Goal: Task Accomplishment & Management: Complete application form

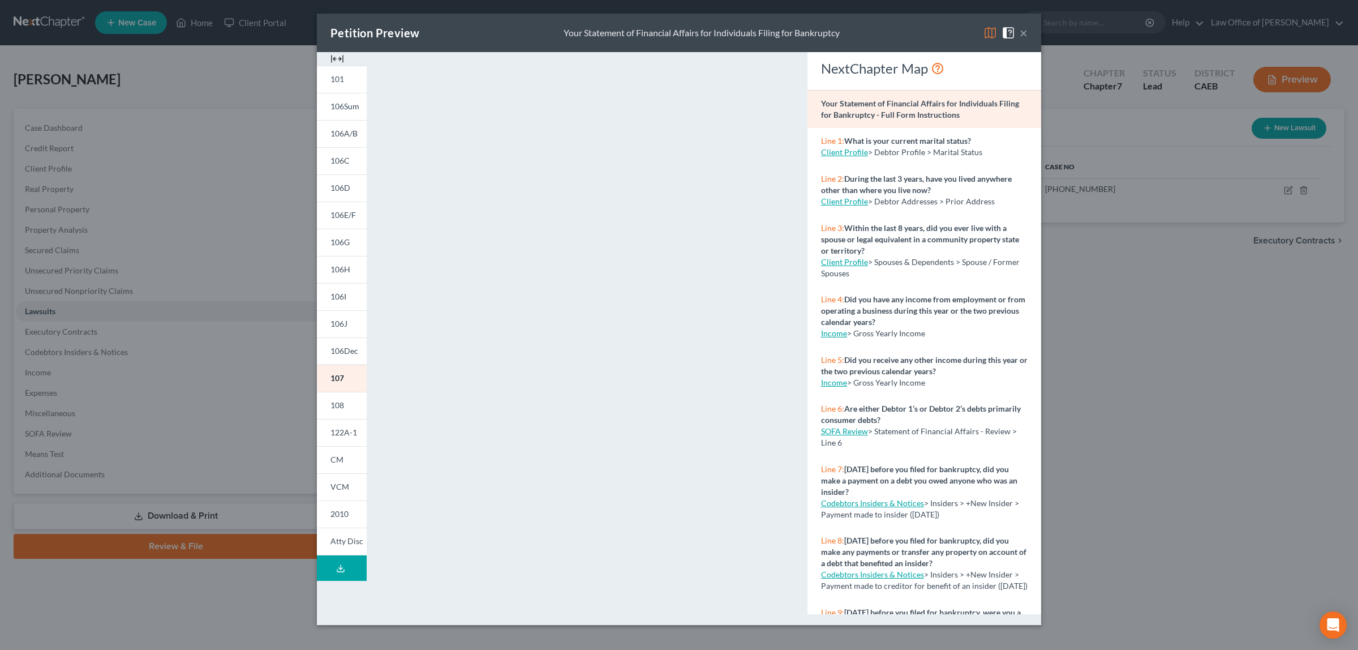
click at [1019, 32] on span at bounding box center [1011, 32] width 18 height 10
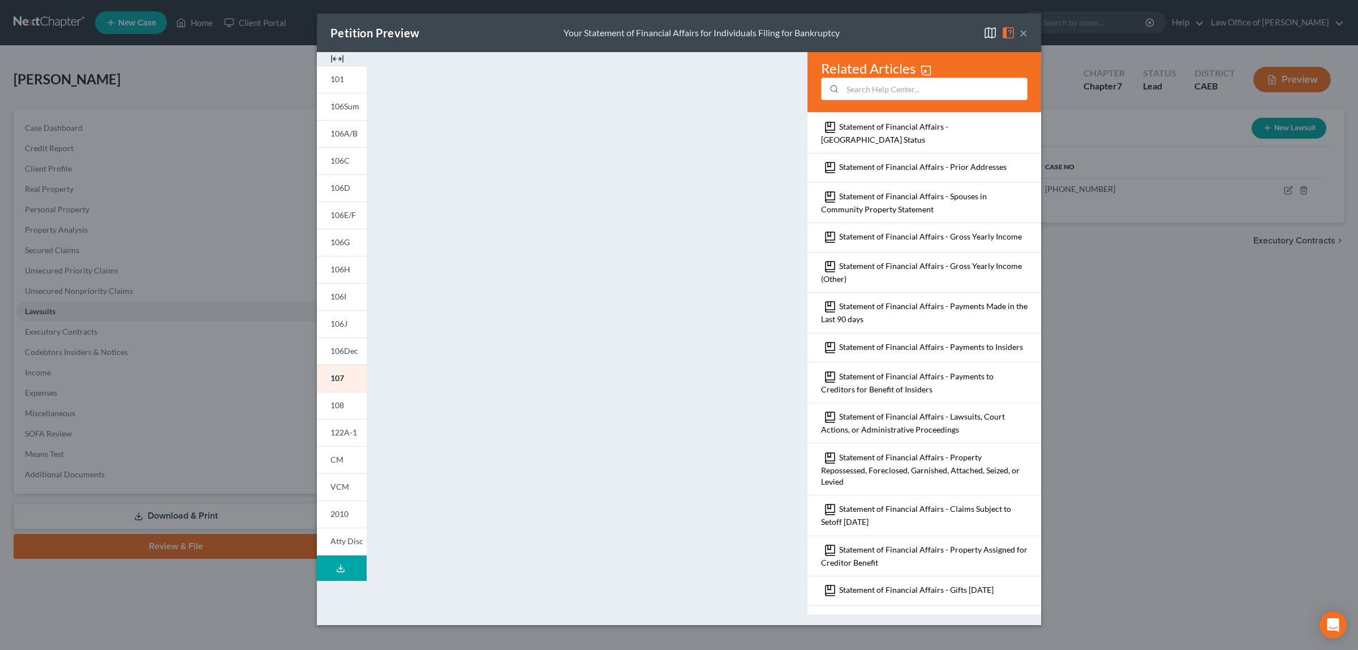
click at [1028, 32] on div "Petition Preview Your Statement of Financial Affairs for Individuals Filing for…" at bounding box center [679, 33] width 724 height 38
click at [1022, 32] on button "×" at bounding box center [1024, 33] width 8 height 14
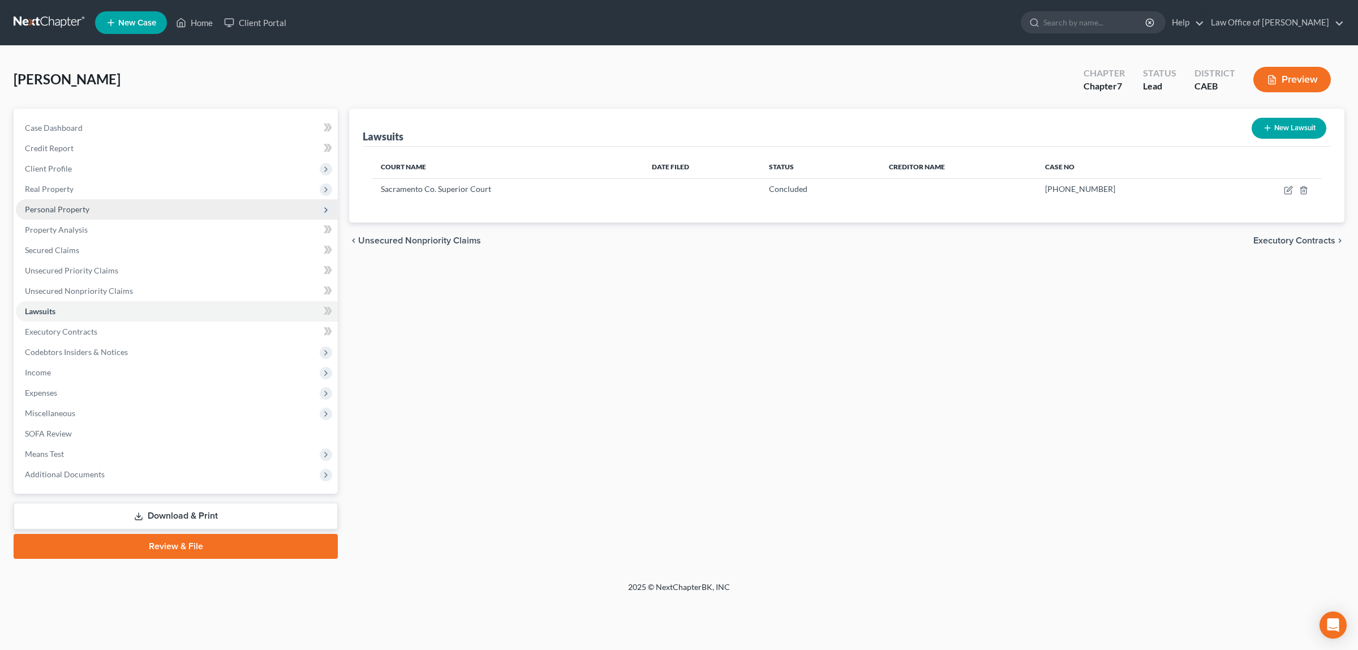
click at [55, 204] on span "Personal Property" at bounding box center [57, 209] width 65 height 10
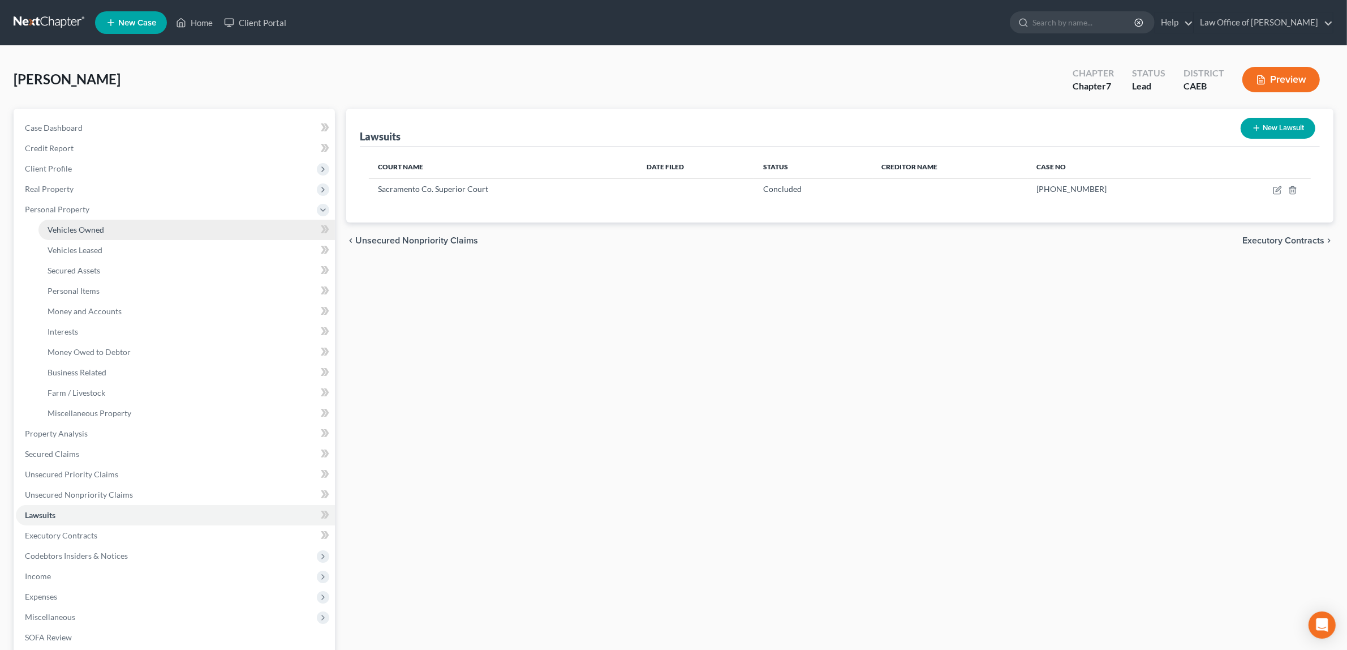
click at [70, 225] on span "Vehicles Owned" at bounding box center [76, 230] width 57 height 10
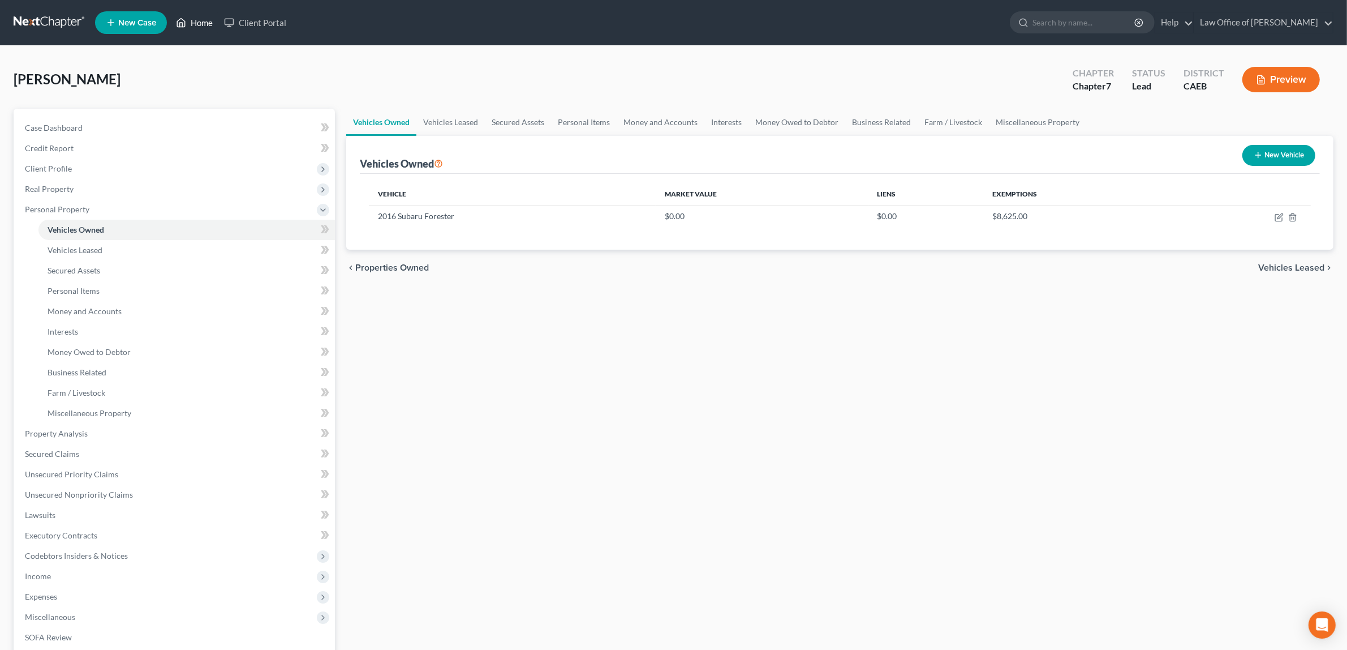
click at [195, 18] on link "Home" at bounding box center [194, 22] width 48 height 20
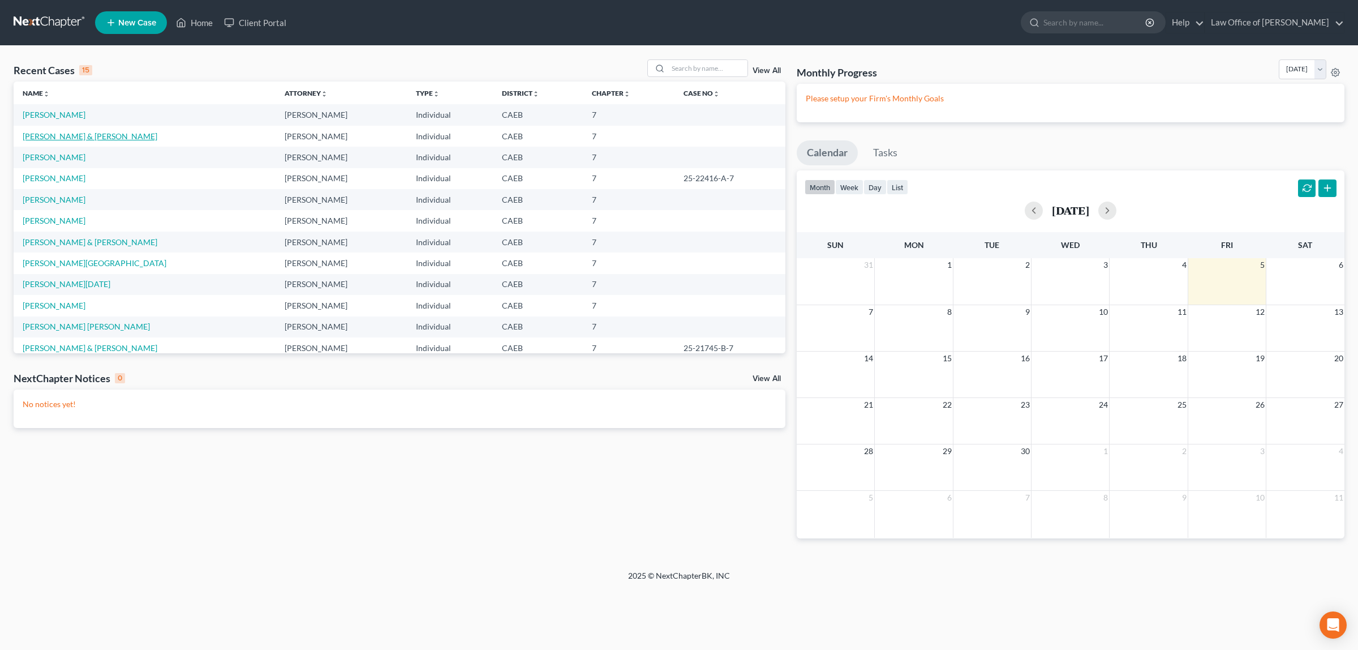
click at [54, 135] on link "[PERSON_NAME] & [PERSON_NAME]" at bounding box center [90, 136] width 135 height 10
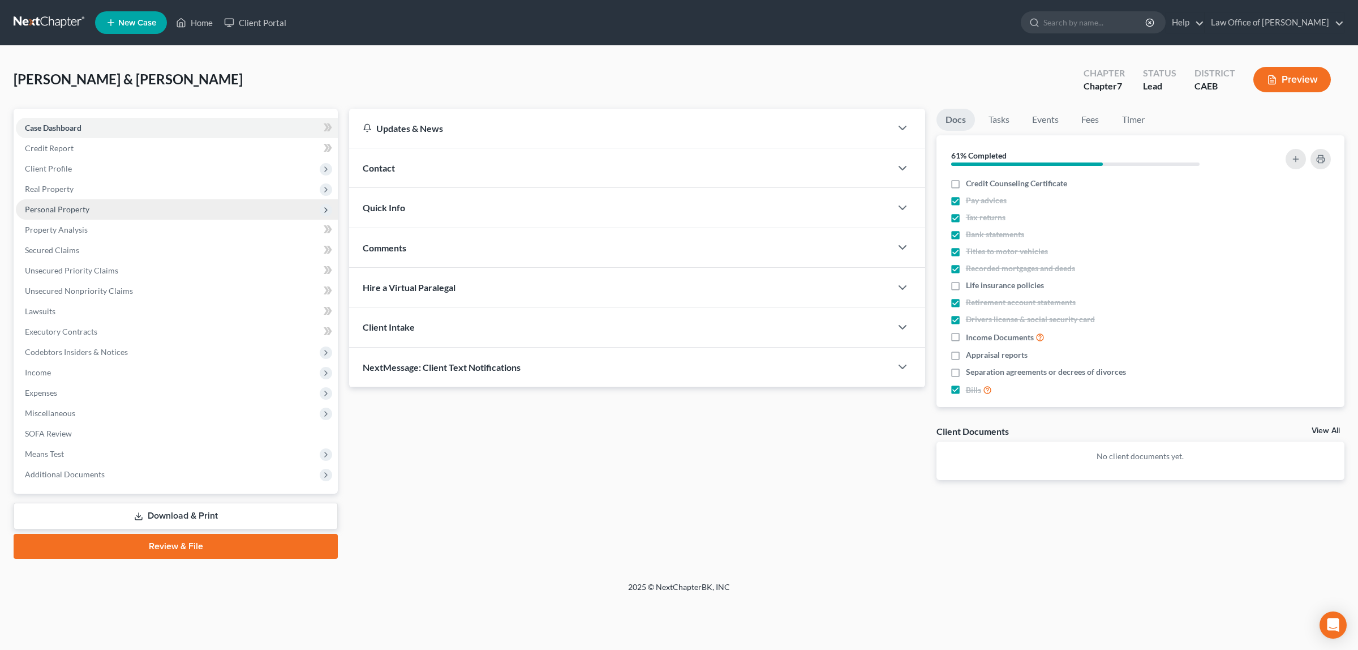
click at [54, 204] on span "Personal Property" at bounding box center [57, 209] width 65 height 10
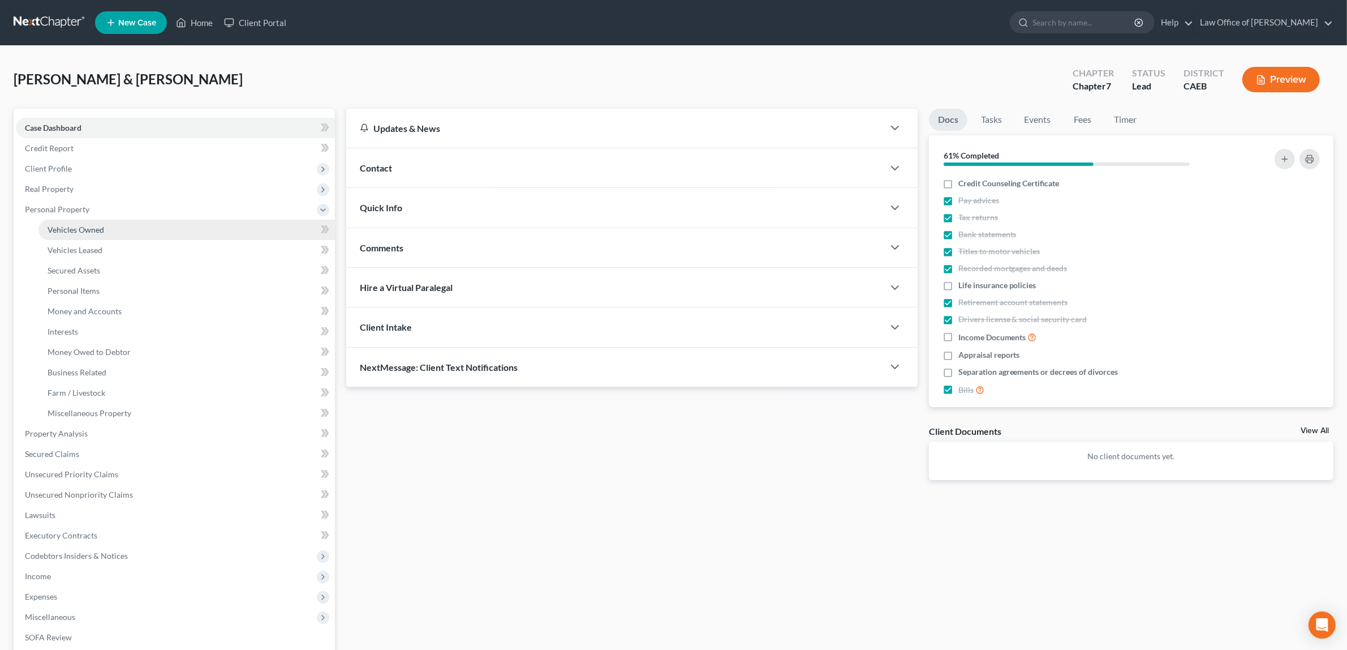
click at [63, 227] on span "Vehicles Owned" at bounding box center [76, 230] width 57 height 10
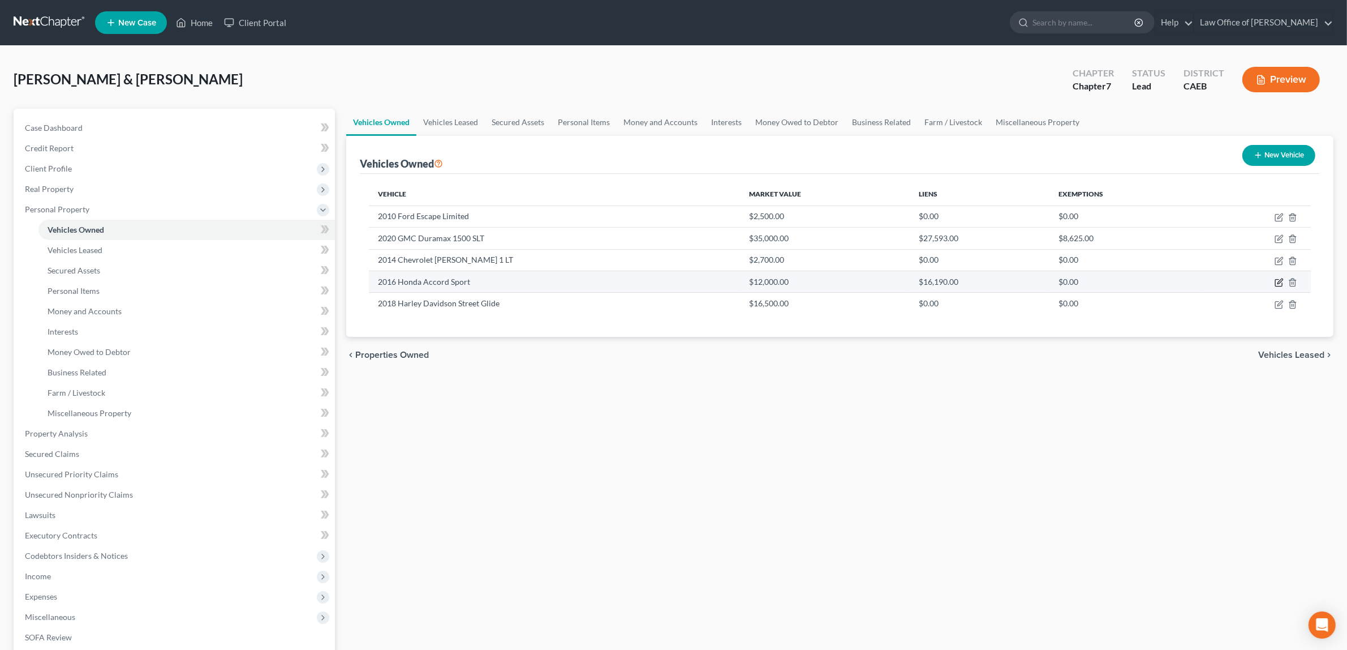
click at [1280, 278] on icon "button" at bounding box center [1279, 282] width 9 height 9
select select "0"
select select "10"
select select "2"
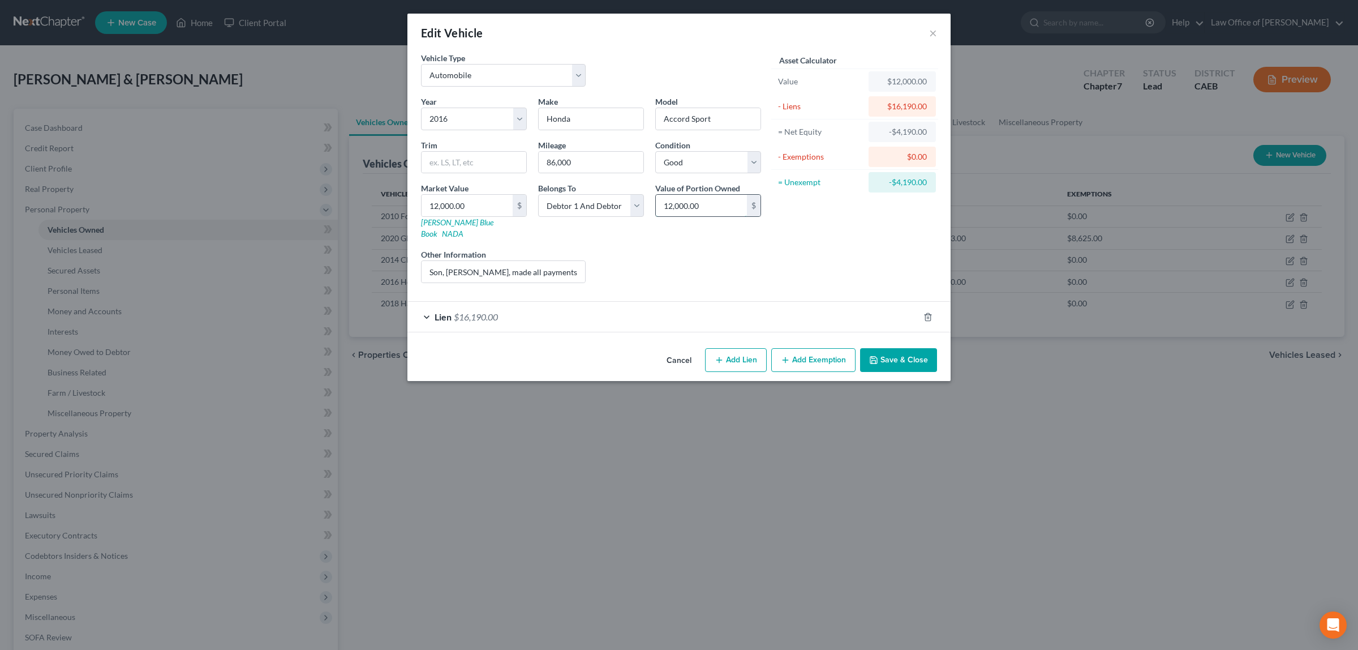
click at [719, 207] on input "12,000.00" at bounding box center [701, 206] width 91 height 22
type input "0.00"
click at [898, 348] on button "Save & Close" at bounding box center [898, 360] width 77 height 24
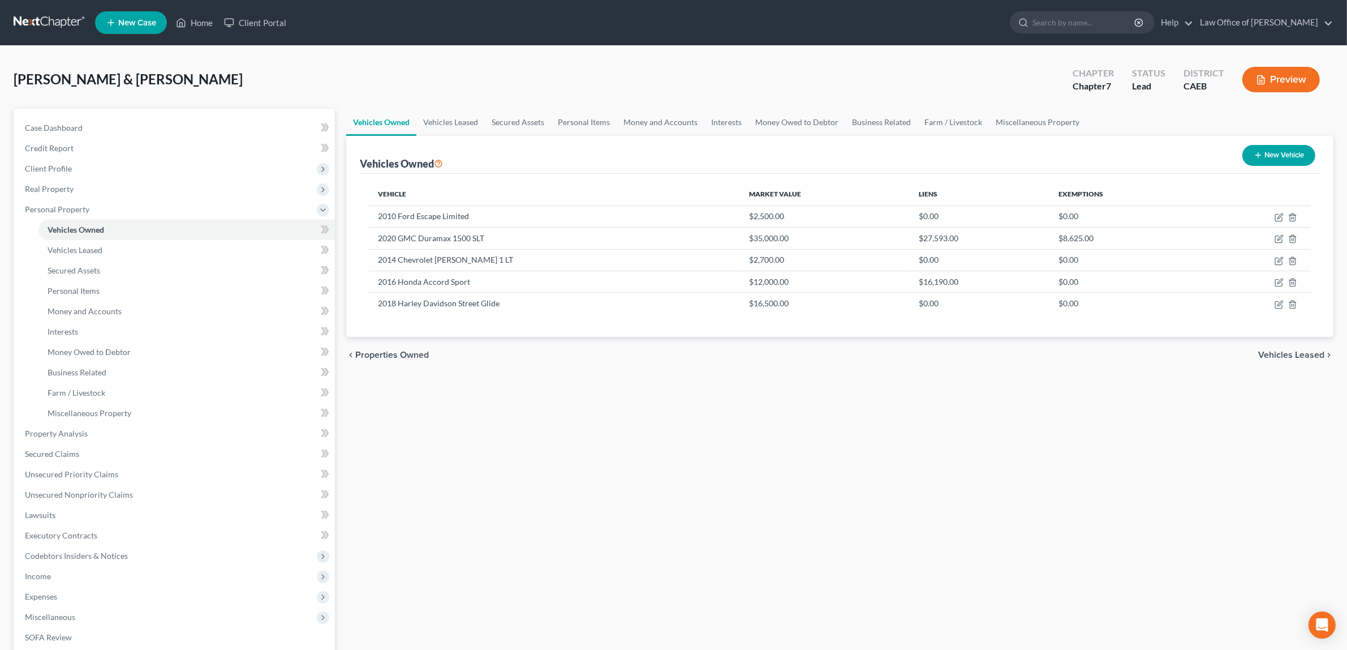
click at [1274, 79] on button "Preview" at bounding box center [1282, 79] width 78 height 25
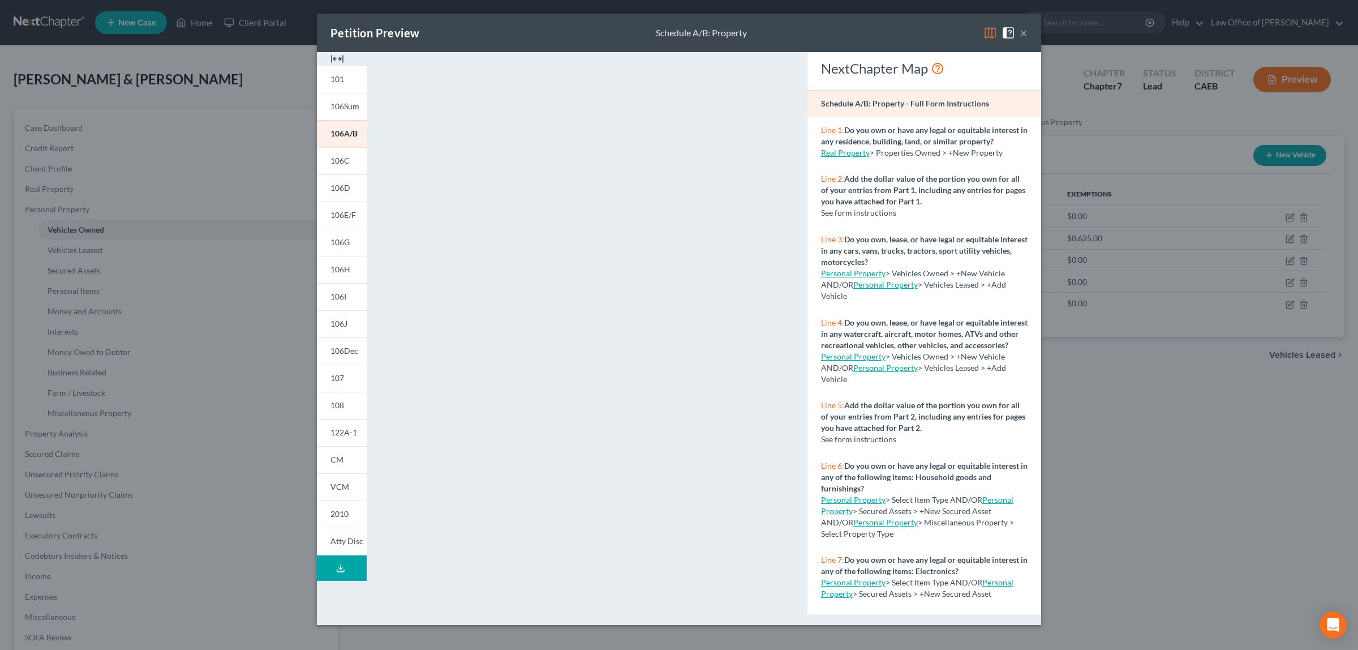
click at [1024, 32] on button "×" at bounding box center [1024, 33] width 8 height 14
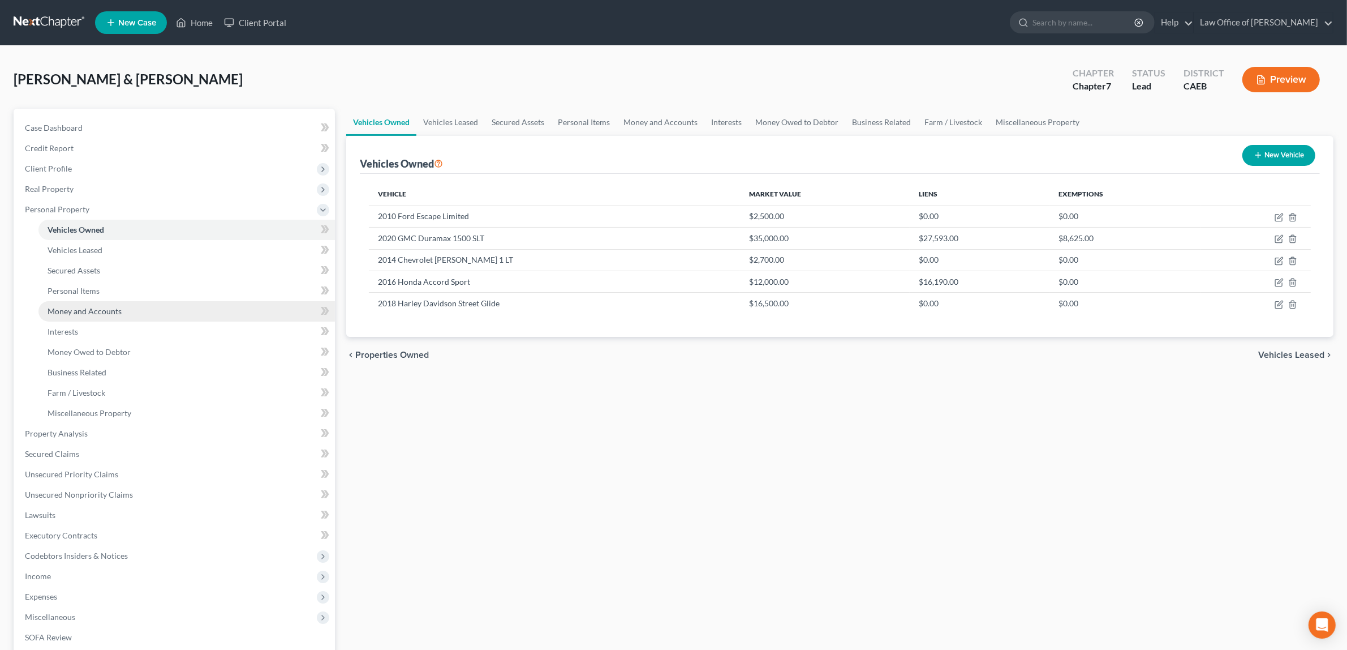
click at [101, 309] on span "Money and Accounts" at bounding box center [85, 311] width 74 height 10
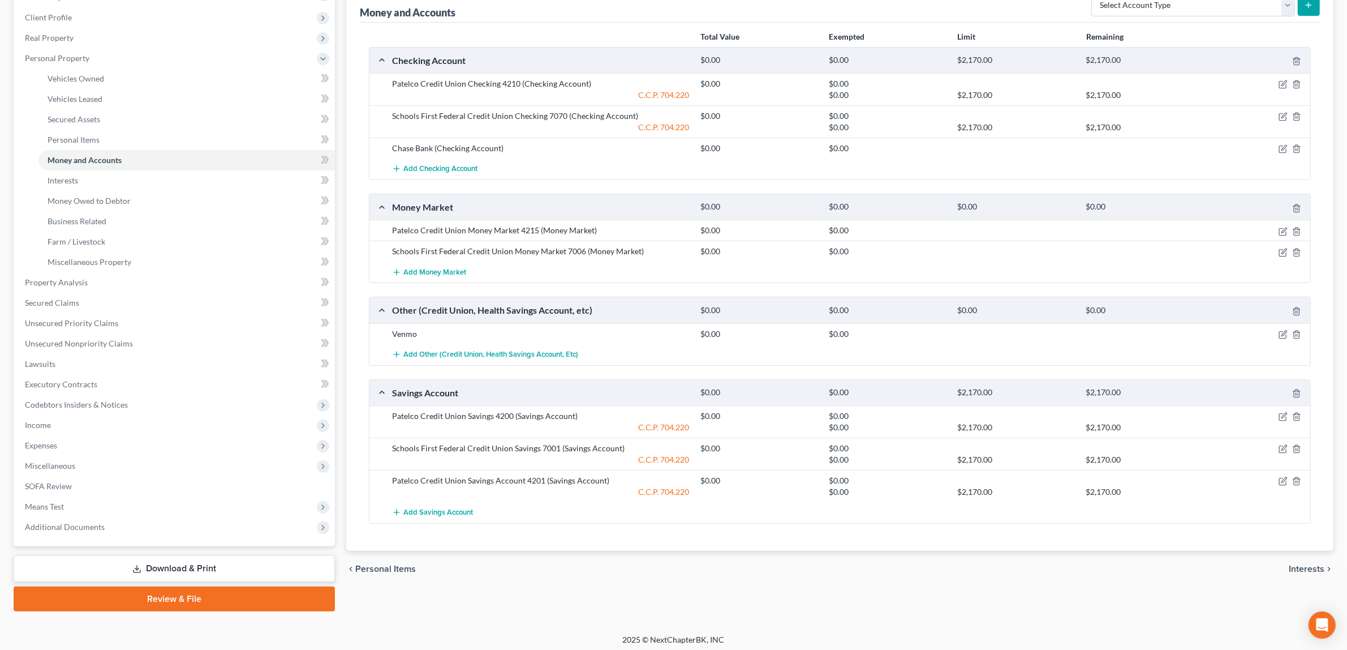
scroll to position [154, 0]
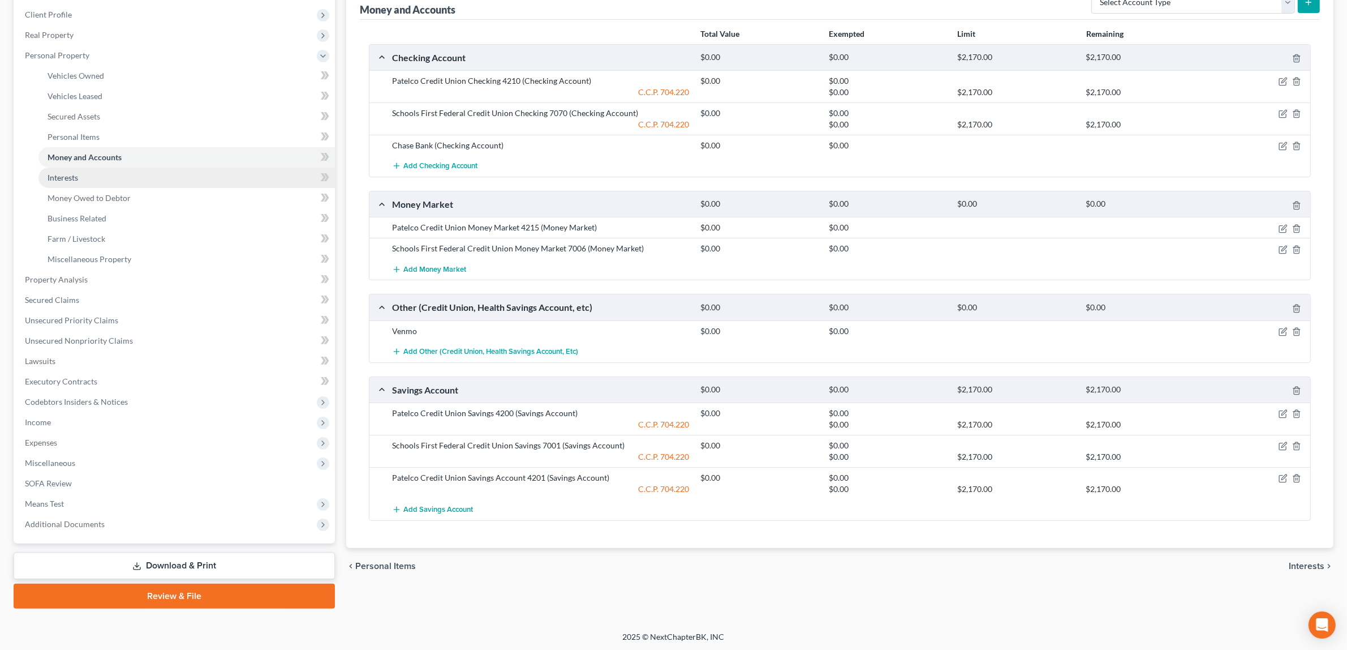
click at [109, 171] on link "Interests" at bounding box center [186, 177] width 296 height 20
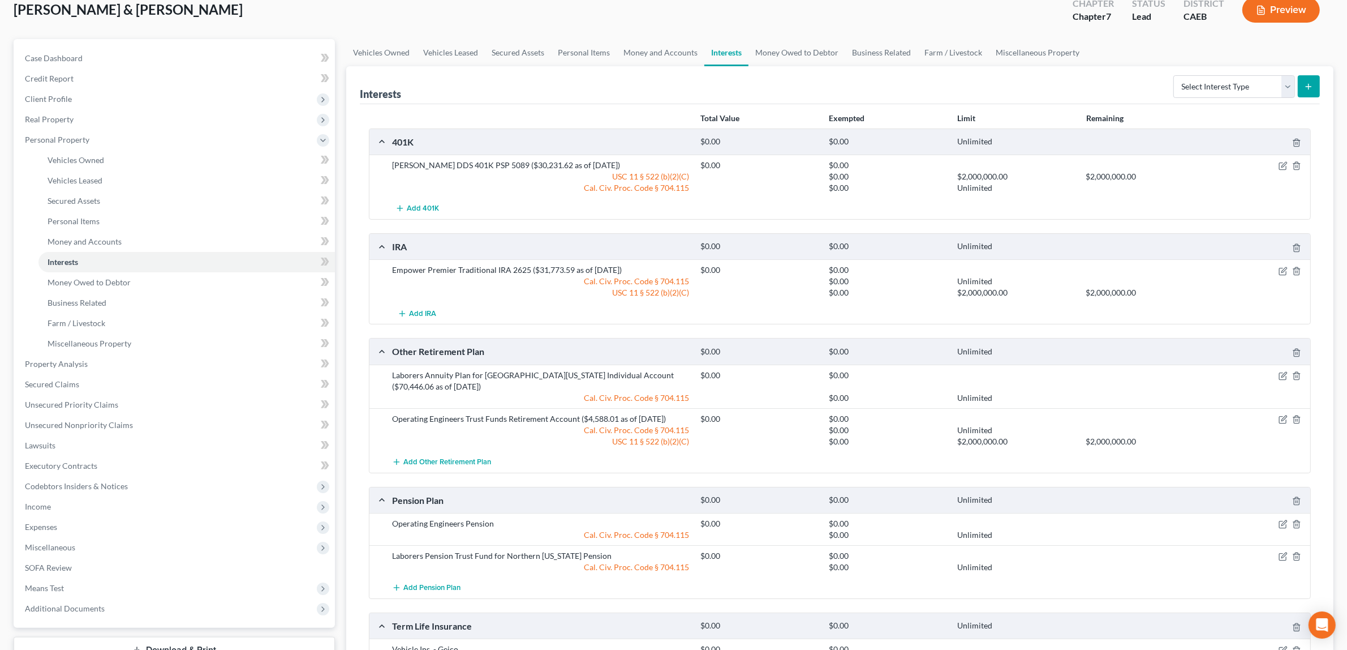
scroll to position [68, 0]
click at [83, 137] on span "Personal Property" at bounding box center [57, 141] width 65 height 10
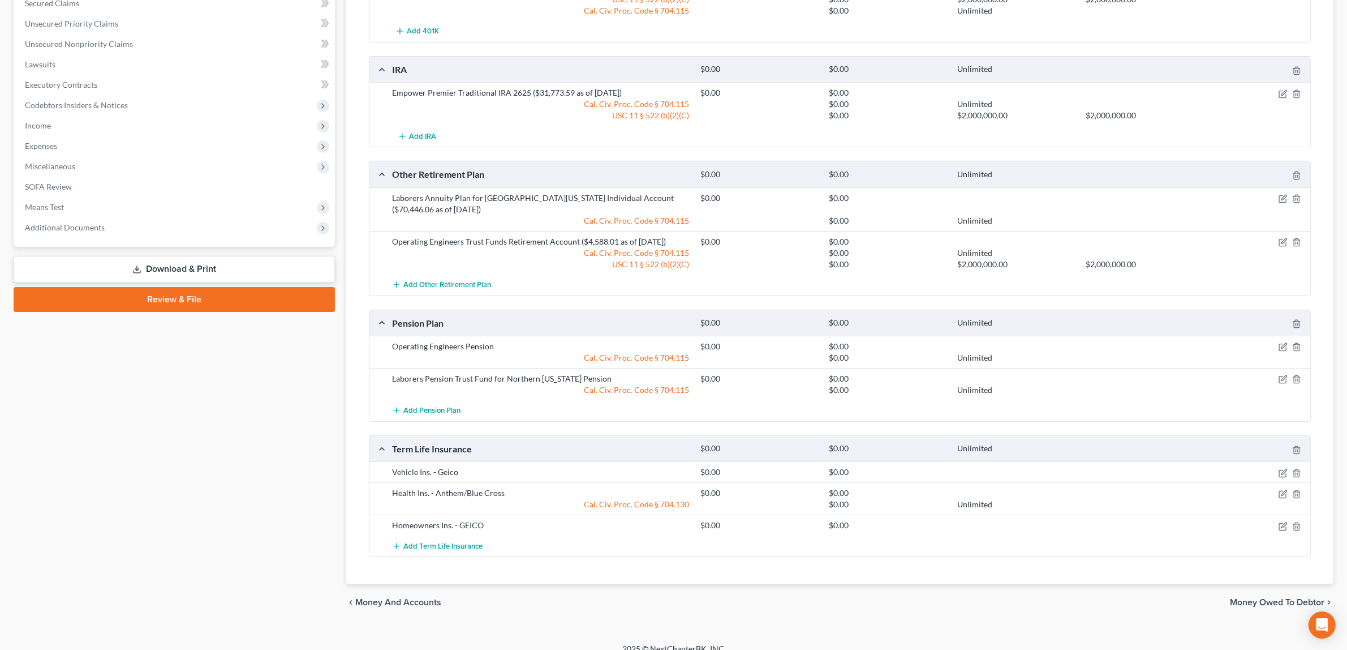
scroll to position [251, 0]
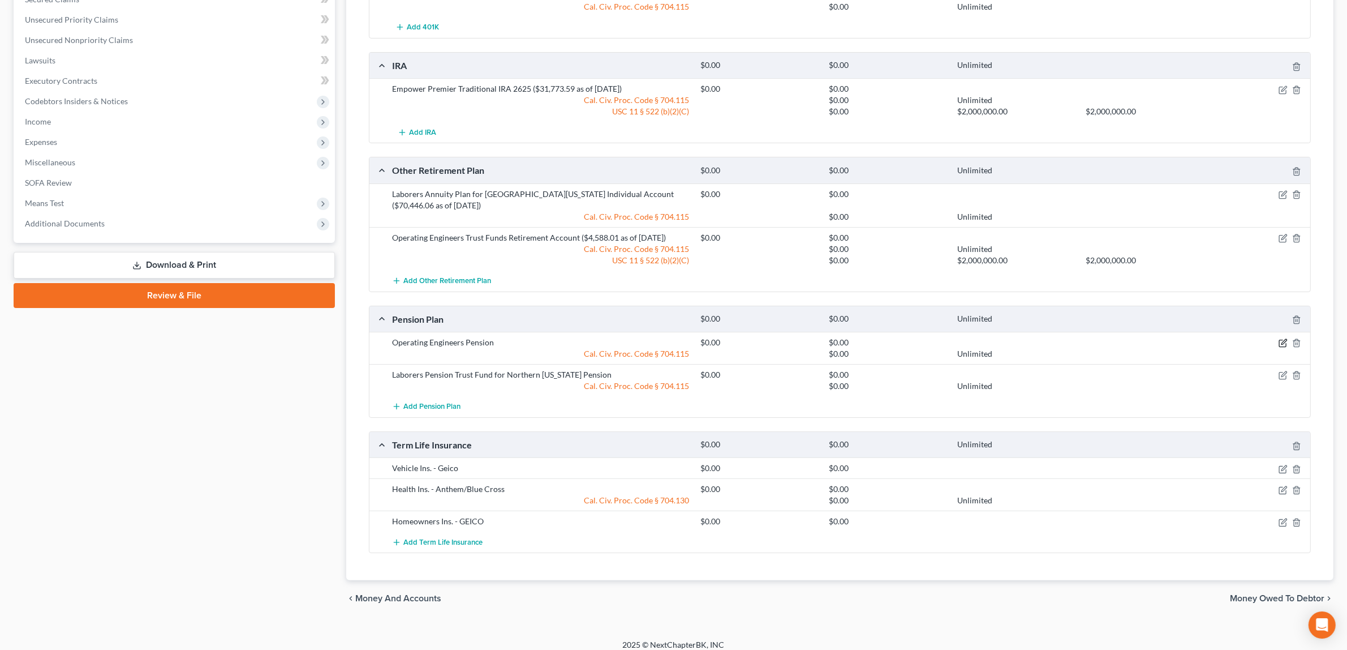
click at [1283, 340] on icon "button" at bounding box center [1283, 342] width 9 height 9
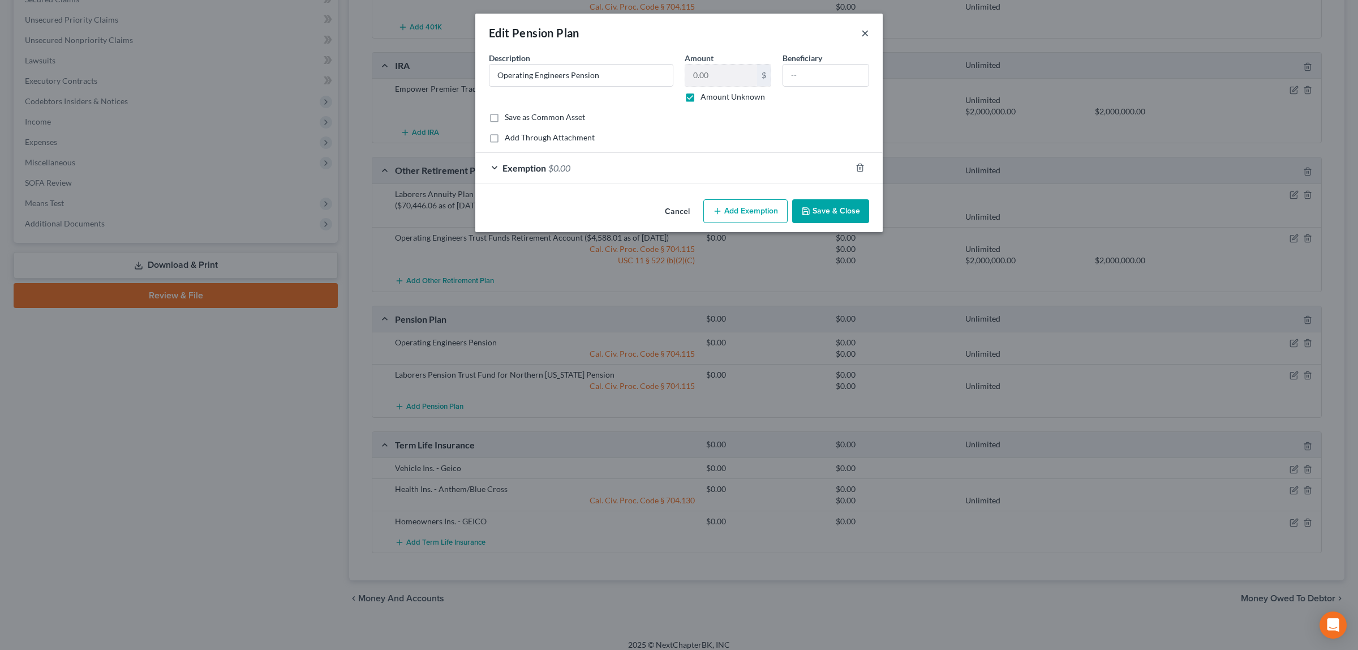
click at [861, 32] on button "×" at bounding box center [865, 33] width 8 height 14
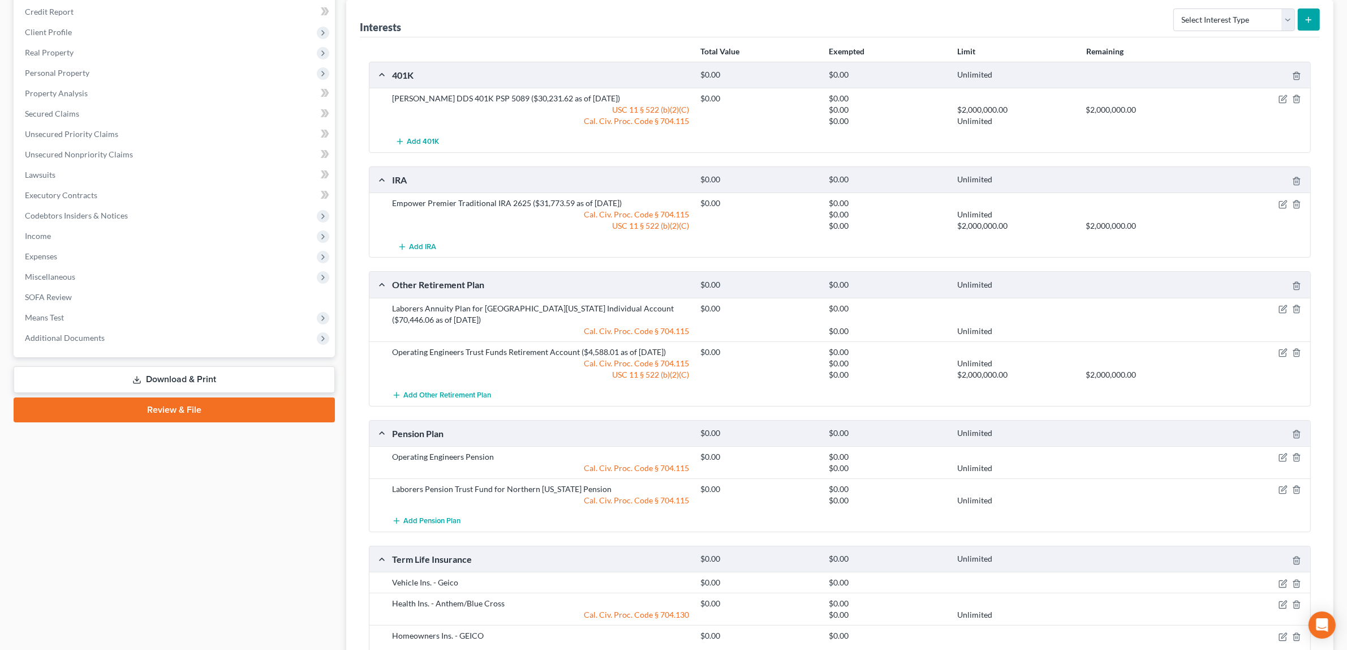
scroll to position [134, 0]
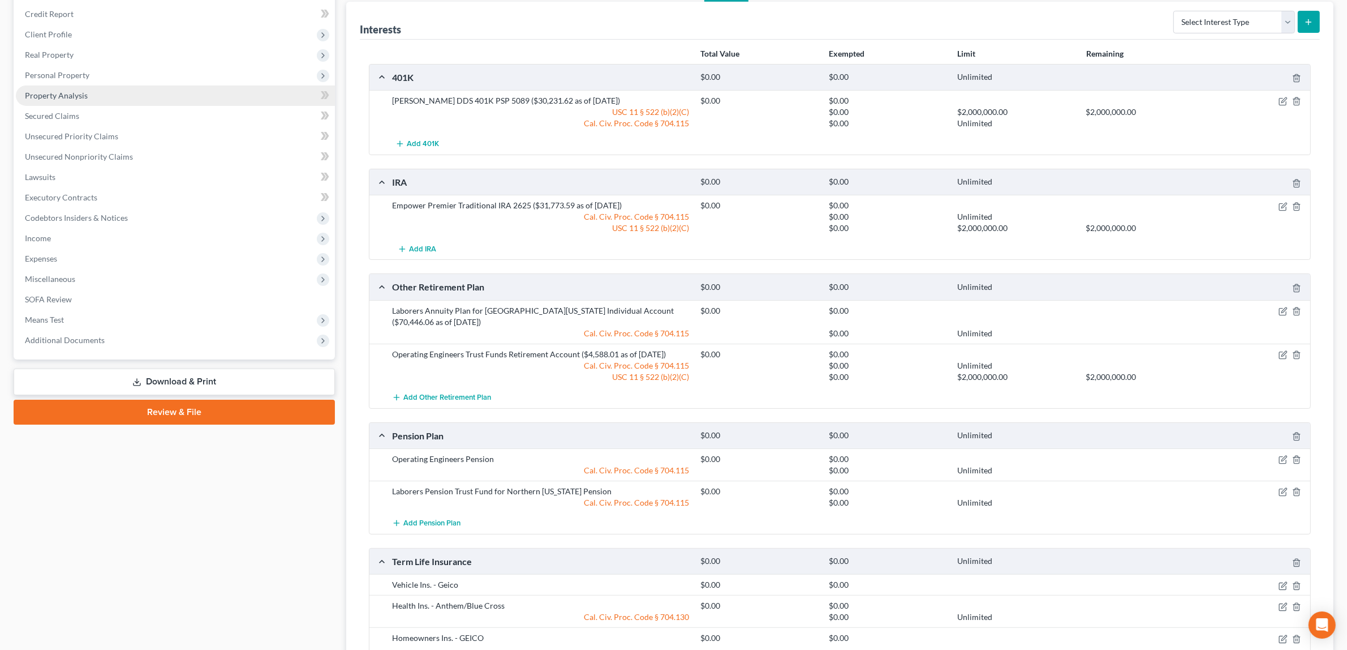
click at [72, 91] on span "Property Analysis" at bounding box center [56, 96] width 63 height 10
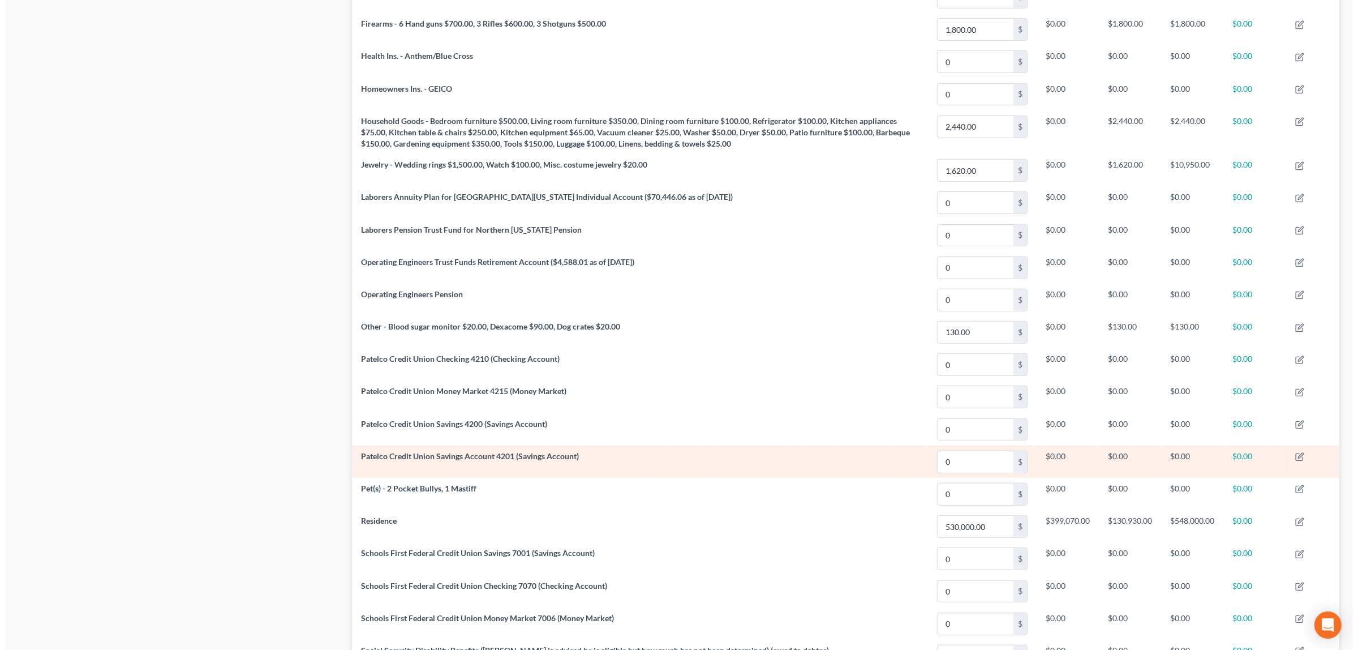
scroll to position [771, 0]
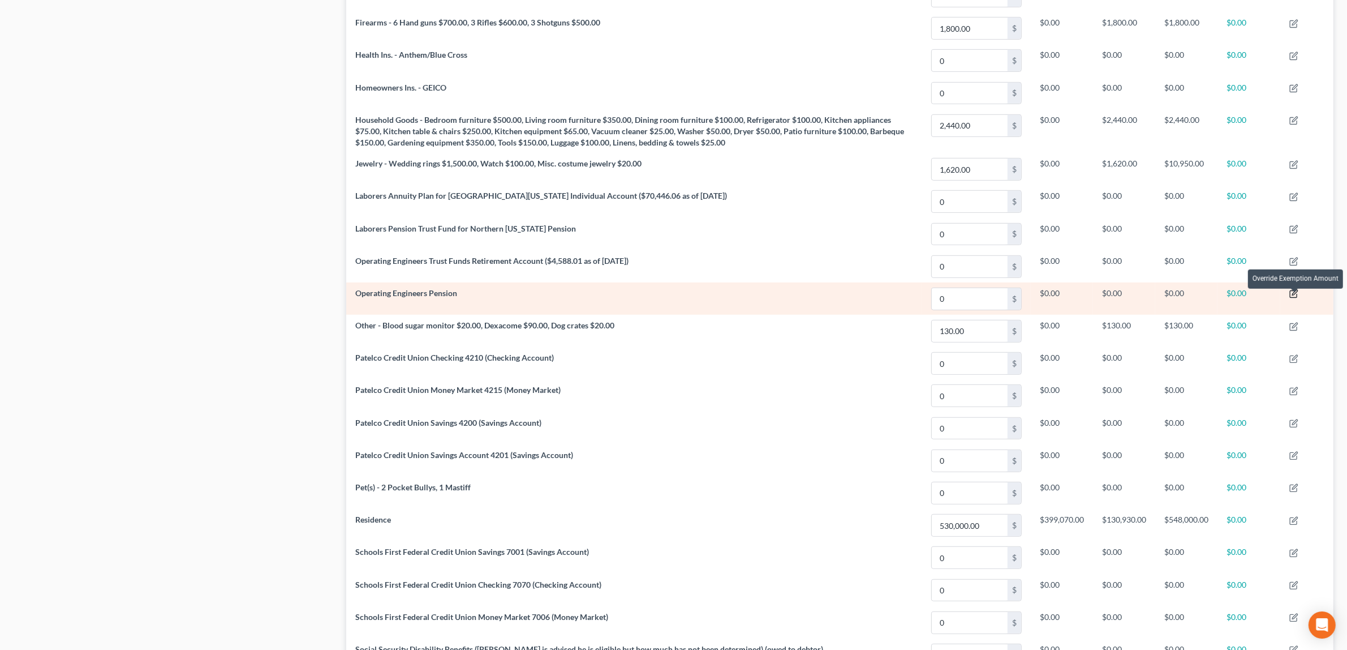
click at [1291, 298] on icon "button" at bounding box center [1293, 294] width 7 height 7
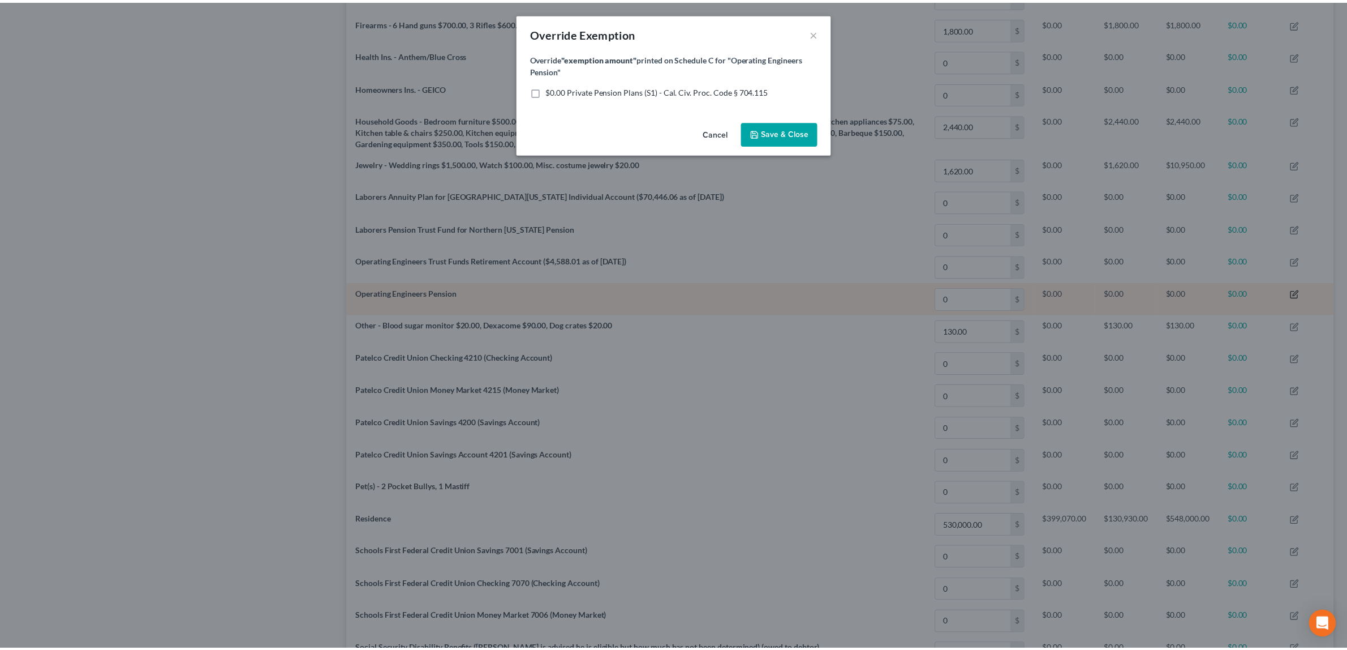
scroll to position [253, 995]
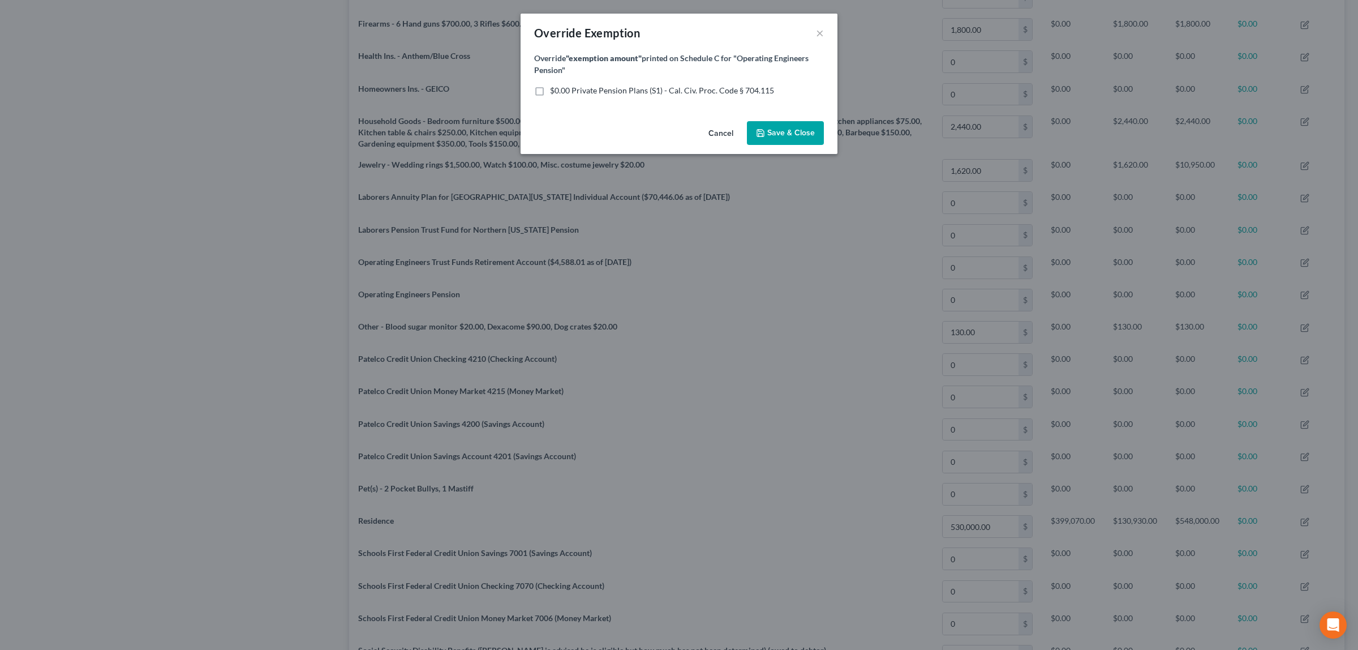
click at [550, 89] on label "$0.00 Private Pension Plans (S1) - Cal. Civ. Proc. Code § 704.115" at bounding box center [662, 90] width 224 height 11
click at [555, 89] on input "$0.00 Private Pension Plans (S1) - Cal. Civ. Proc. Code § 704.115" at bounding box center [558, 88] width 7 height 7
checkbox input "true"
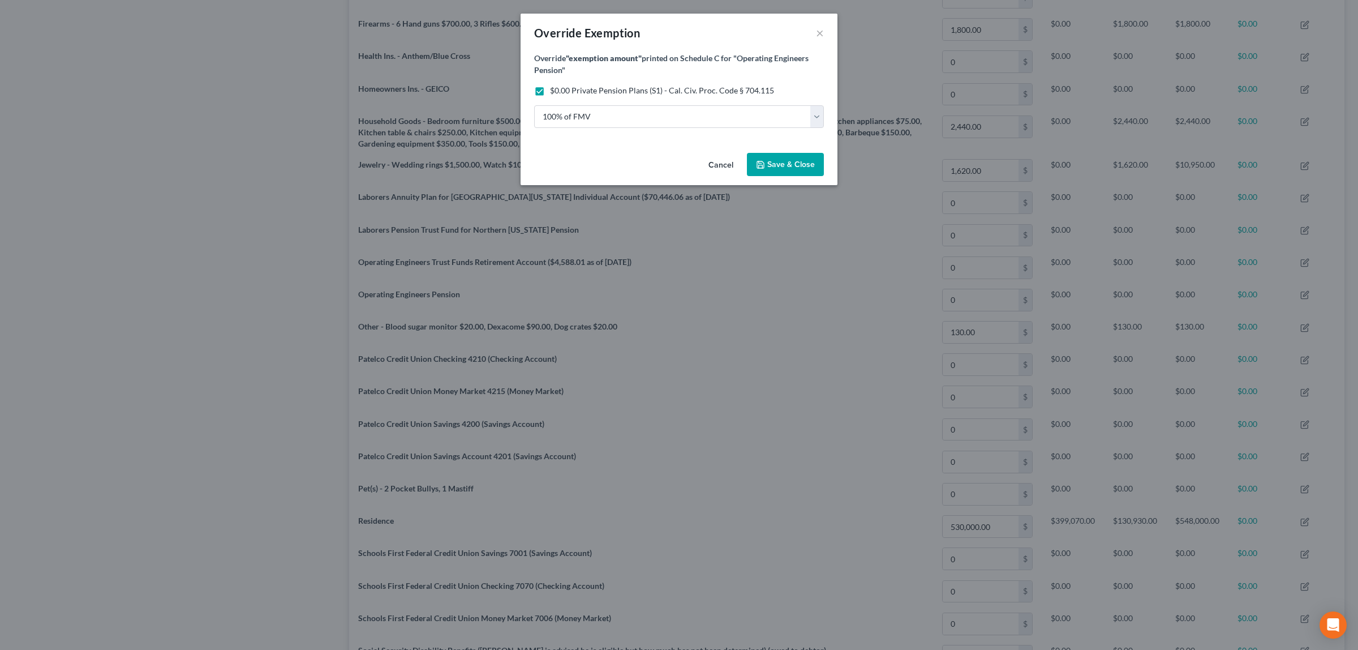
click at [770, 160] on span "Save & Close" at bounding box center [791, 165] width 48 height 10
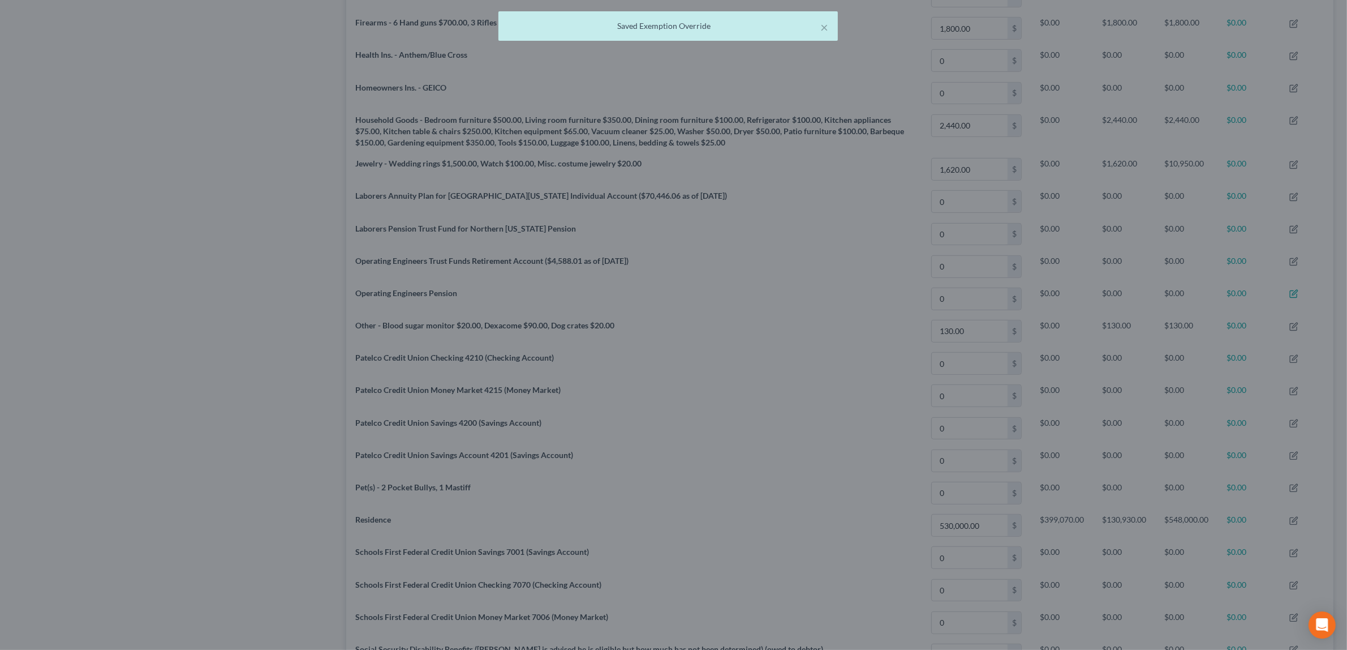
scroll to position [0, 0]
